Goal: Task Accomplishment & Management: Manage account settings

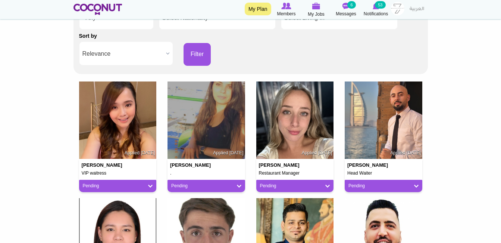
scroll to position [149, 0]
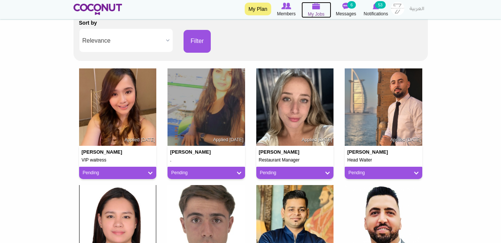
click at [321, 6] on icon at bounding box center [316, 6] width 30 height 9
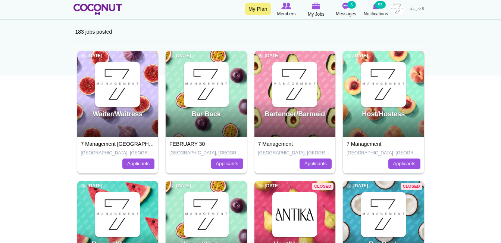
scroll to position [75, 0]
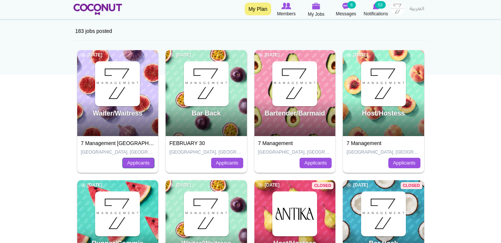
click at [144, 164] on link "Applicants" at bounding box center [138, 162] width 32 height 10
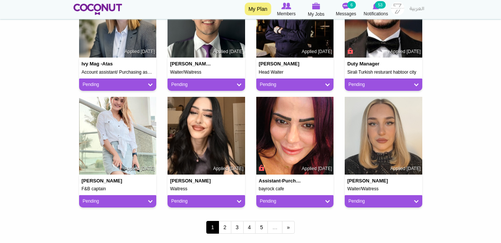
scroll to position [597, 0]
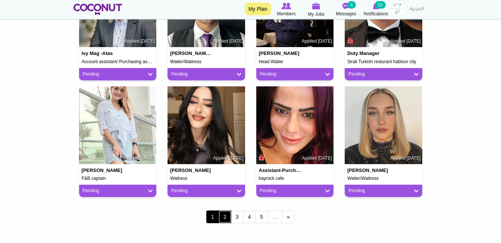
click at [221, 219] on link "2" at bounding box center [225, 216] width 13 height 13
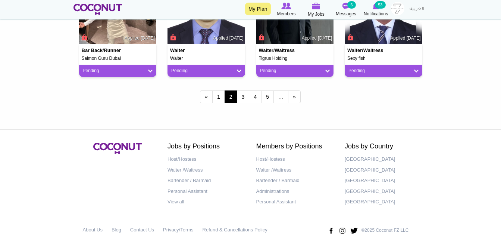
scroll to position [724, 0]
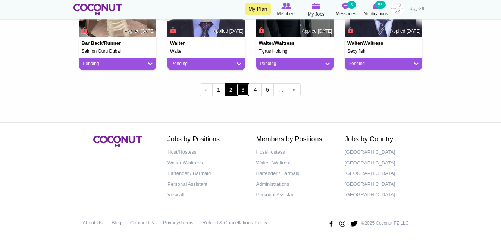
click at [244, 93] on link "3" at bounding box center [243, 89] width 13 height 13
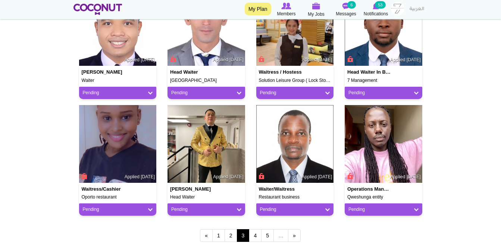
scroll to position [597, 0]
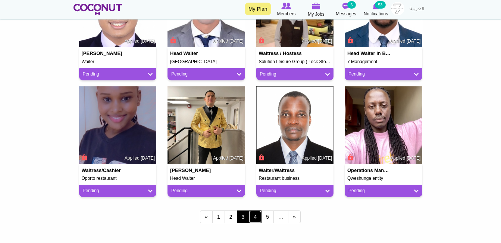
click at [255, 216] on link "4" at bounding box center [255, 216] width 13 height 13
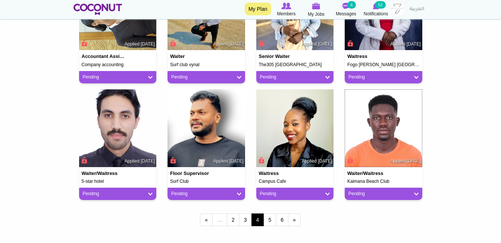
scroll to position [634, 0]
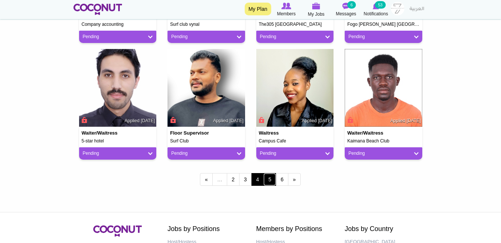
click at [272, 180] on link "5" at bounding box center [269, 179] width 13 height 13
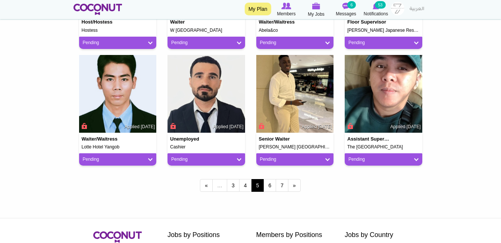
scroll to position [634, 0]
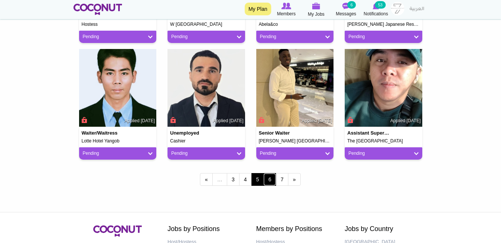
click at [270, 178] on link "6" at bounding box center [269, 179] width 13 height 13
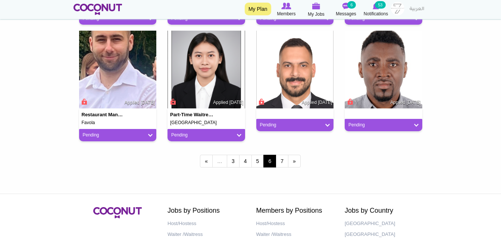
scroll to position [672, 0]
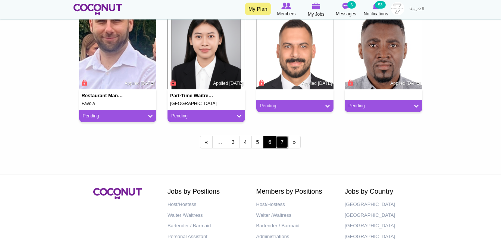
click at [286, 143] on link "7" at bounding box center [282, 141] width 13 height 13
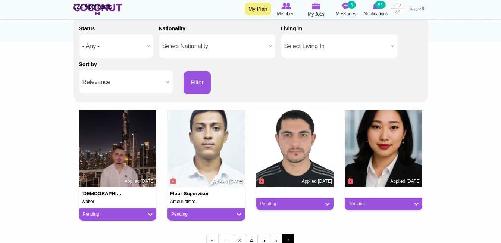
scroll to position [112, 0]
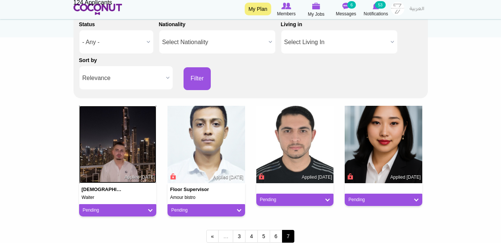
click at [134, 151] on img at bounding box center [118, 145] width 78 height 78
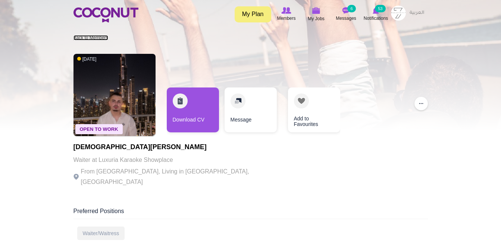
click at [87, 40] on link "Back to Members" at bounding box center [91, 37] width 35 height 5
